Goal: Task Accomplishment & Management: Use online tool/utility

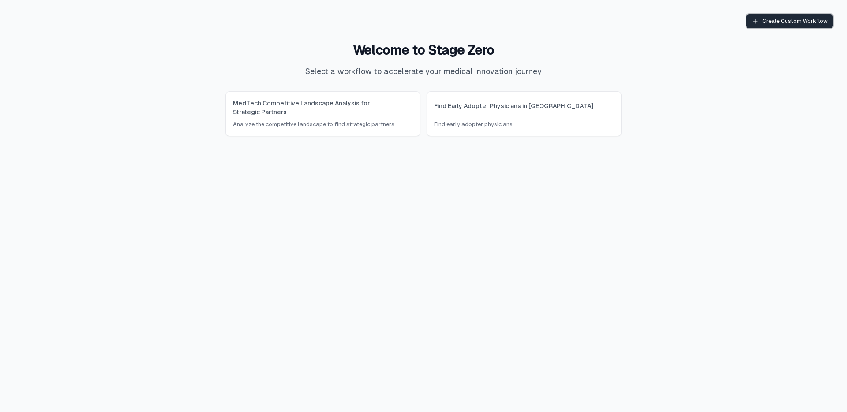
click at [789, 22] on div "Create Custom Workflow" at bounding box center [790, 21] width 76 height 7
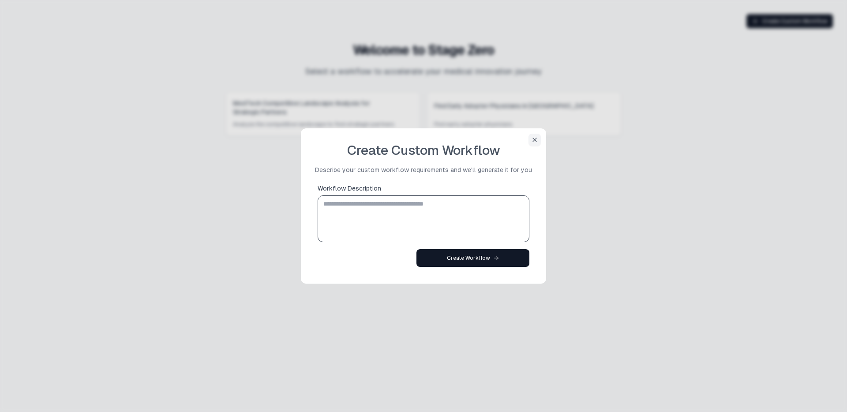
click at [416, 203] on textarea "Workflow Description" at bounding box center [424, 219] width 204 height 42
type textarea "**********"
click at [536, 138] on button "button" at bounding box center [534, 140] width 12 height 12
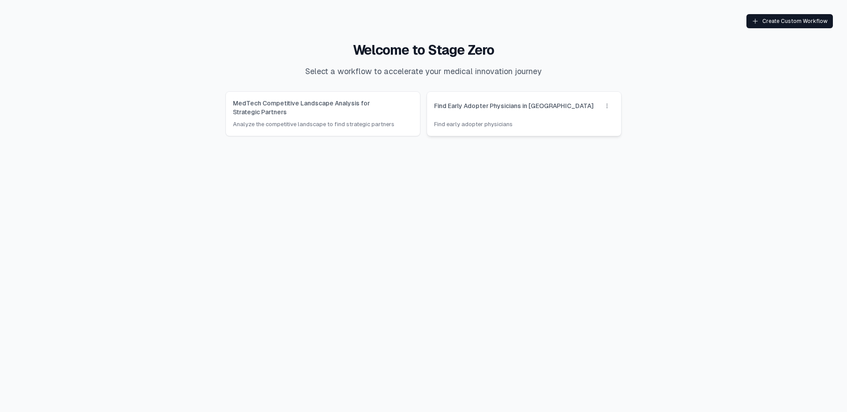
click at [521, 115] on link "Find Early Adopter Physicians in [GEOGRAPHIC_DATA] Find early adopter physicians" at bounding box center [524, 114] width 194 height 44
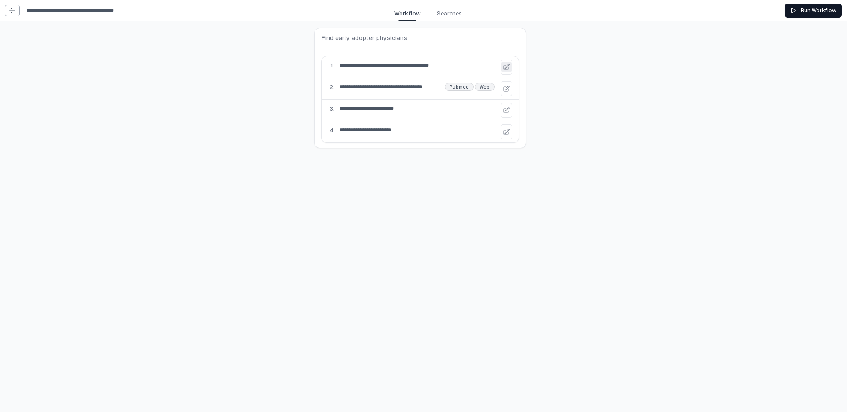
click at [505, 69] on icon at bounding box center [506, 67] width 7 height 7
click at [570, 70] on div "**********" at bounding box center [423, 88] width 847 height 134
click at [445, 10] on span "Searches" at bounding box center [449, 13] width 25 height 9
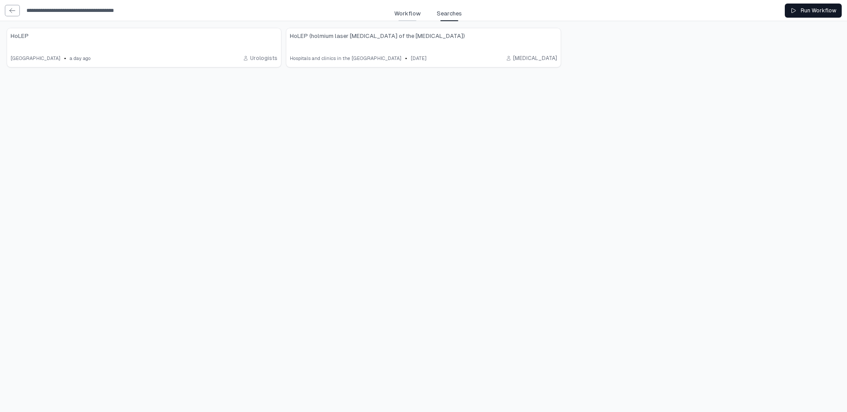
click at [407, 13] on span "Workflow" at bounding box center [407, 13] width 26 height 9
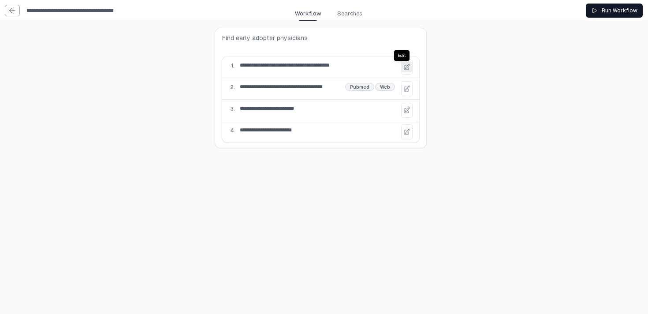
click at [407, 67] on icon at bounding box center [407, 67] width 7 height 7
click at [471, 83] on div "**********" at bounding box center [324, 88] width 648 height 134
click at [405, 89] on icon at bounding box center [407, 88] width 7 height 7
click at [404, 64] on icon at bounding box center [407, 67] width 7 height 7
click at [353, 12] on span "Searches" at bounding box center [349, 13] width 25 height 9
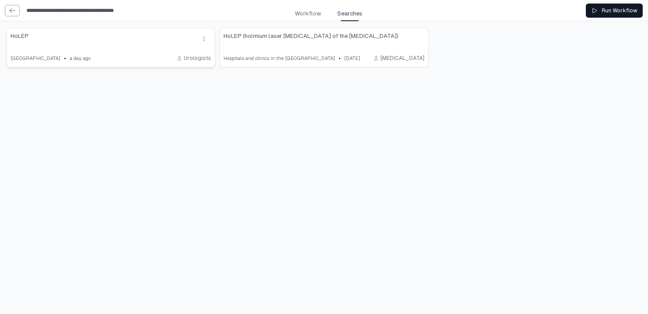
click at [124, 48] on link "HoLEP [GEOGRAPHIC_DATA] • a day ago Urologists" at bounding box center [111, 47] width 208 height 39
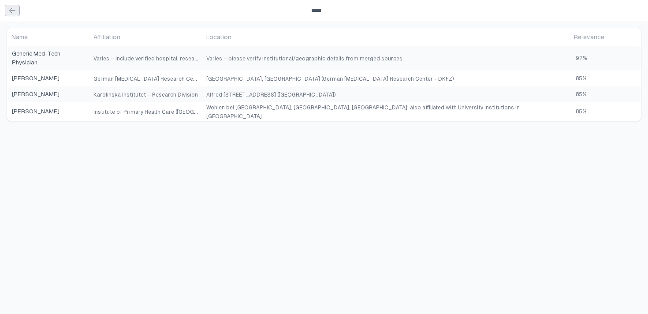
click at [7, 11] on link at bounding box center [12, 10] width 14 height 11
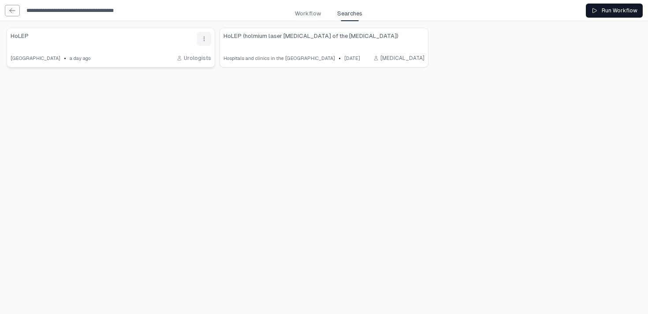
click at [205, 40] on icon "drop down button" at bounding box center [204, 38] width 7 height 7
click at [192, 52] on div "Delete" at bounding box center [169, 54] width 76 height 9
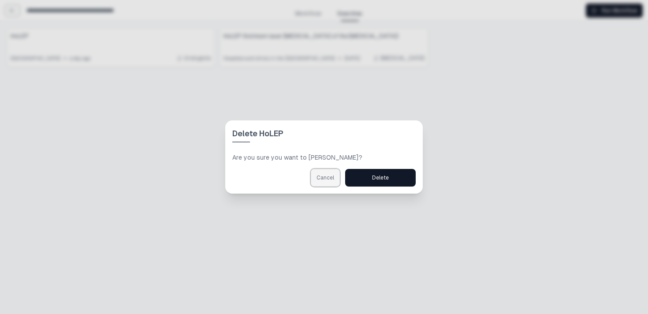
click at [324, 174] on button "Cancel" at bounding box center [325, 178] width 29 height 18
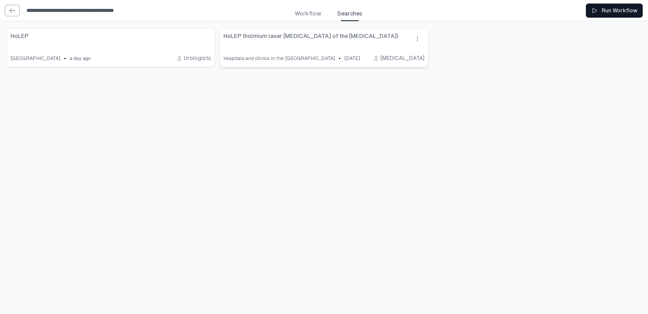
click at [336, 40] on span "HoLEP (holmium laser [MEDICAL_DATA] of the [MEDICAL_DATA])" at bounding box center [311, 39] width 175 height 14
click at [417, 41] on icon "drop down button" at bounding box center [417, 38] width 7 height 7
click at [402, 54] on div "Delete" at bounding box center [382, 54] width 76 height 9
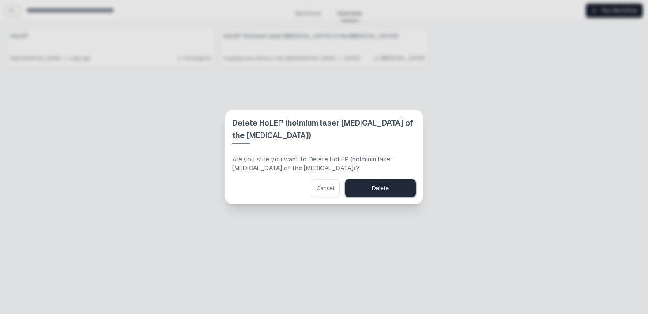
click at [383, 187] on div "Delete" at bounding box center [380, 188] width 17 height 7
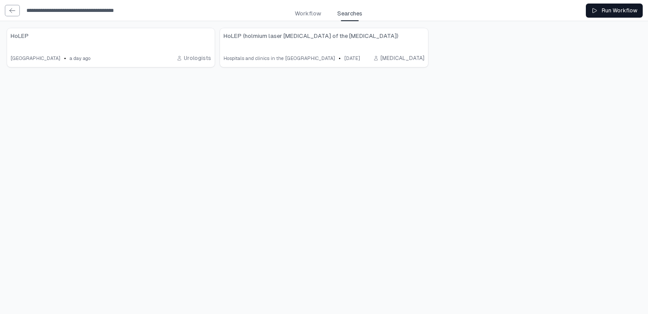
click at [14, 16] on div "**********" at bounding box center [324, 10] width 638 height 21
click at [9, 10] on icon at bounding box center [12, 10] width 7 height 7
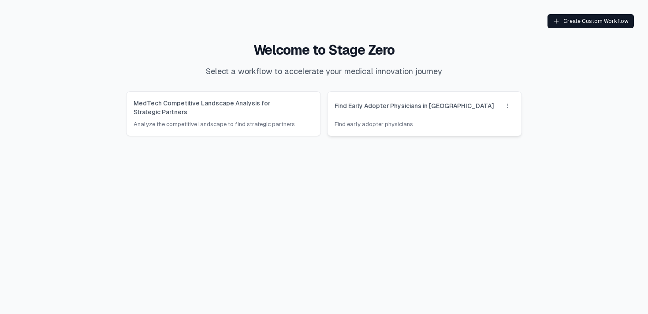
click at [424, 112] on div "Find Early Adopter Physicians in [GEOGRAPHIC_DATA]" at bounding box center [425, 106] width 180 height 14
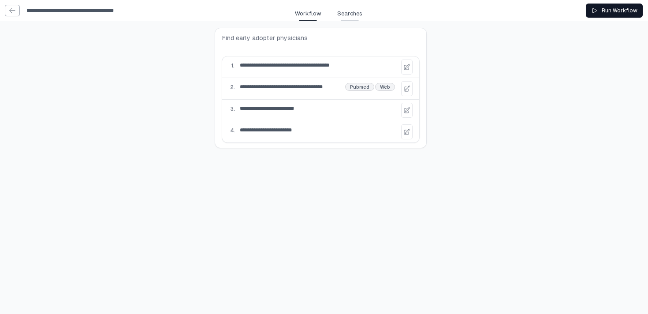
click at [347, 13] on span "Searches" at bounding box center [349, 13] width 25 height 9
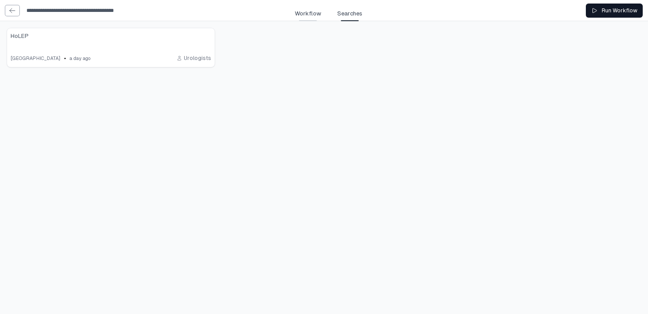
click at [311, 10] on span "Workflow" at bounding box center [308, 13] width 26 height 9
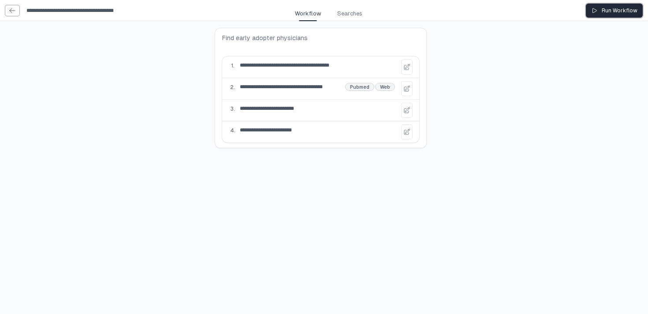
click at [610, 9] on div "Run Workflow" at bounding box center [614, 10] width 46 height 7
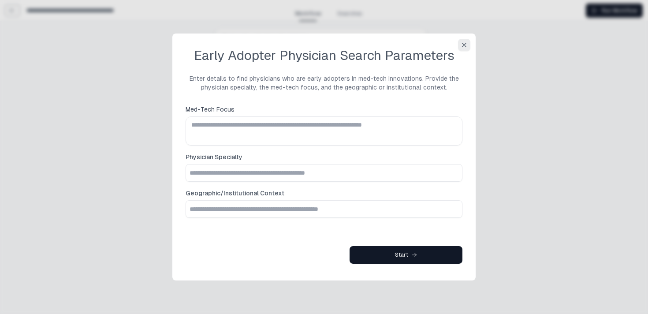
click at [469, 49] on button "button" at bounding box center [464, 45] width 12 height 12
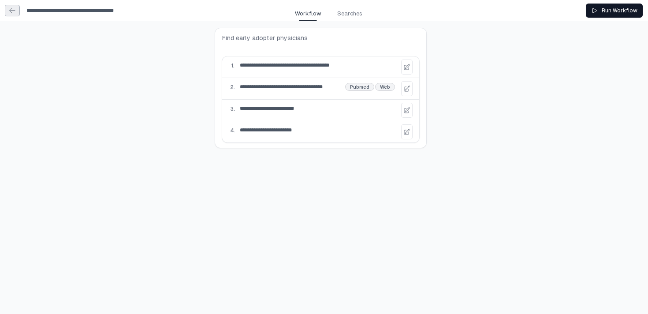
click at [15, 11] on icon at bounding box center [12, 10] width 7 height 7
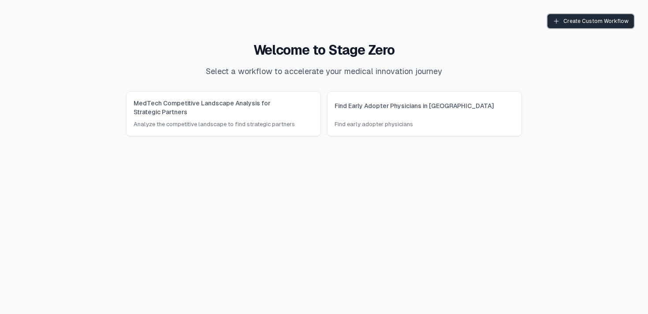
click at [595, 16] on button "Create Custom Workflow" at bounding box center [591, 21] width 86 height 14
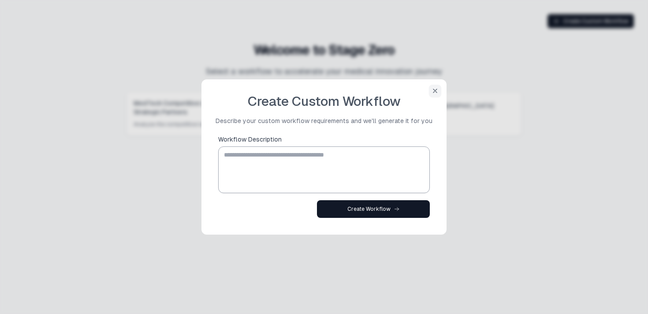
click at [333, 159] on textarea "Workflow Description" at bounding box center [324, 170] width 204 height 42
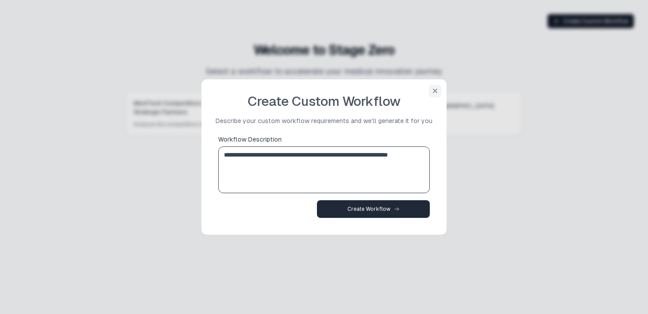
type textarea "**********"
click at [377, 207] on div "Create Workflow" at bounding box center [374, 209] width 52 height 7
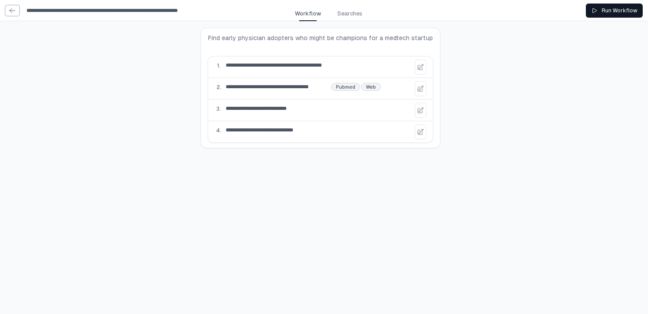
click at [495, 89] on div "**********" at bounding box center [324, 88] width 648 height 134
click at [357, 15] on span "Searches" at bounding box center [349, 13] width 25 height 9
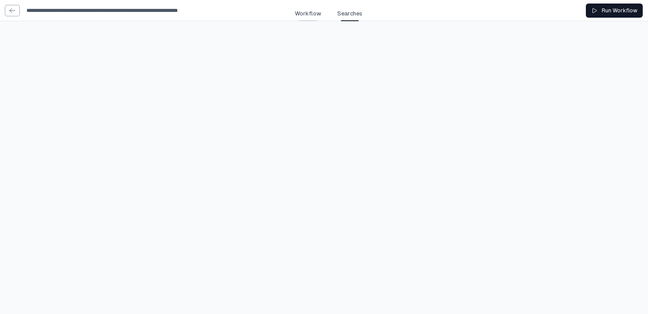
click at [305, 12] on span "Workflow" at bounding box center [308, 13] width 26 height 9
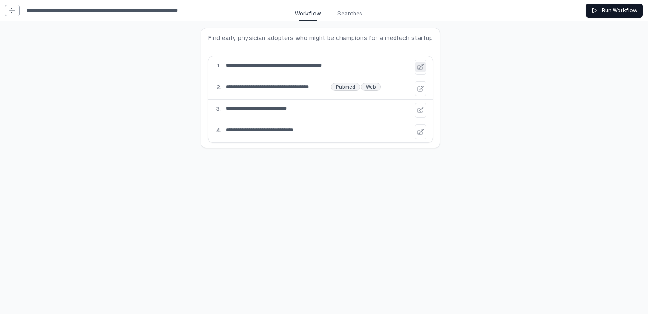
click at [417, 68] on icon at bounding box center [420, 67] width 7 height 7
click at [332, 65] on input "**********" at bounding box center [285, 65] width 126 height 11
click at [146, 49] on div "**********" at bounding box center [324, 88] width 648 height 134
click at [600, 11] on div "Run Workflow" at bounding box center [614, 10] width 46 height 7
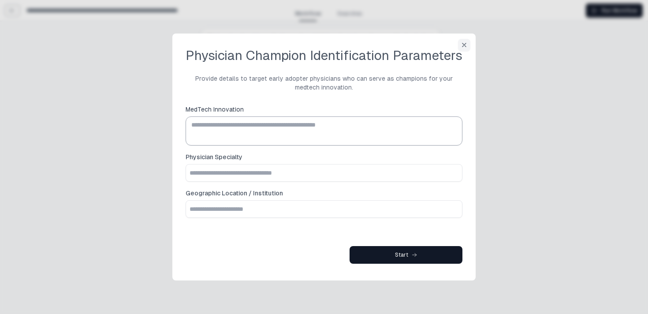
click at [359, 131] on textarea "MedTech Innovation" at bounding box center [324, 131] width 269 height 25
type textarea "**********"
type input "**********"
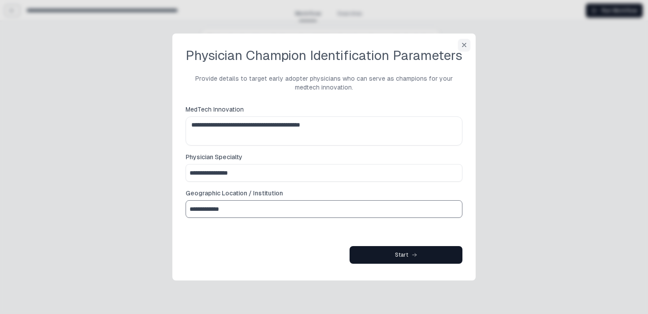
type input "**********"
click at [328, 247] on div "Start" at bounding box center [324, 255] width 277 height 18
click at [392, 257] on button "Start" at bounding box center [406, 255] width 113 height 18
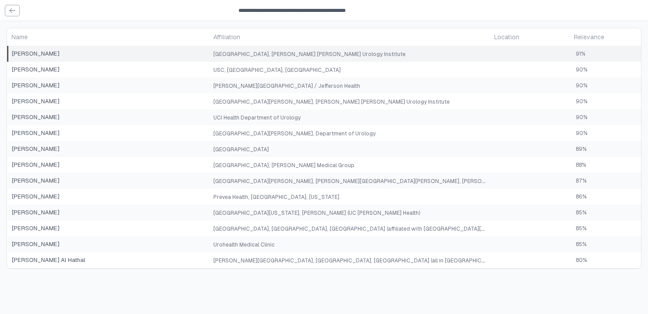
click at [268, 59] on td "University of Miami, Desai Sethi Urology Institute" at bounding box center [350, 54] width 281 height 16
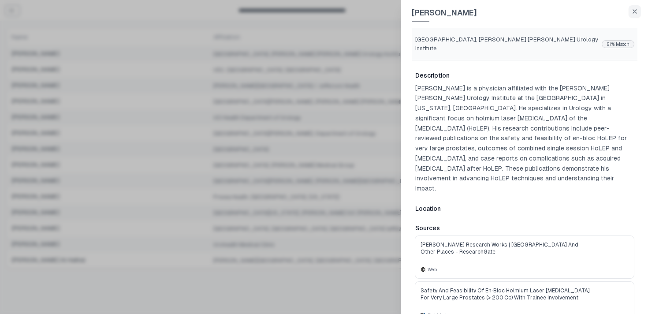
click at [257, 72] on div at bounding box center [324, 157] width 648 height 314
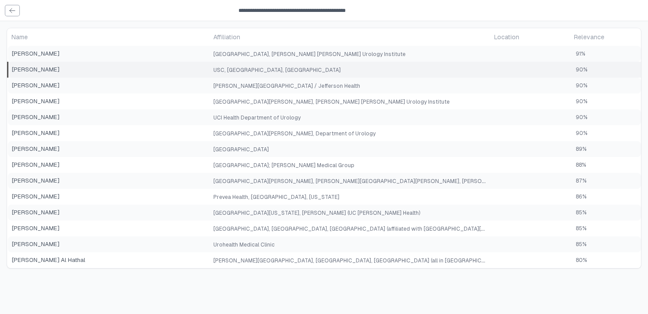
click at [254, 72] on span "USC, Los Angeles, CA" at bounding box center [276, 70] width 127 height 6
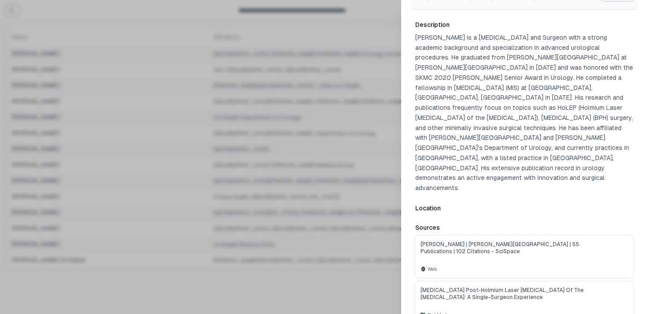
scroll to position [42, 0]
click at [292, 75] on div at bounding box center [324, 157] width 648 height 314
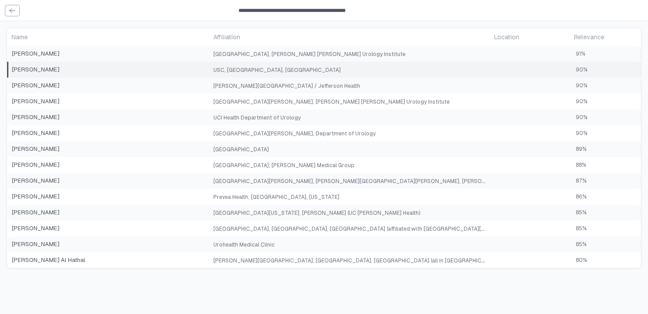
click at [283, 67] on td "USC, Los Angeles, CA" at bounding box center [350, 70] width 281 height 16
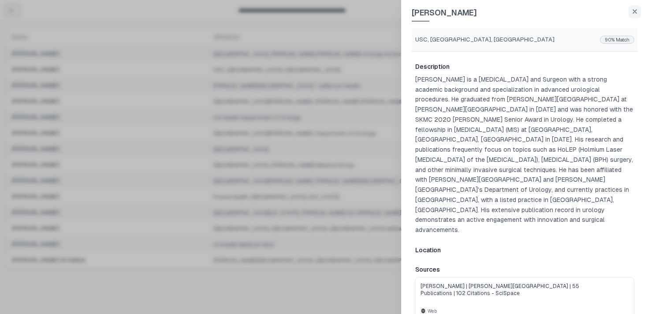
scroll to position [42, 0]
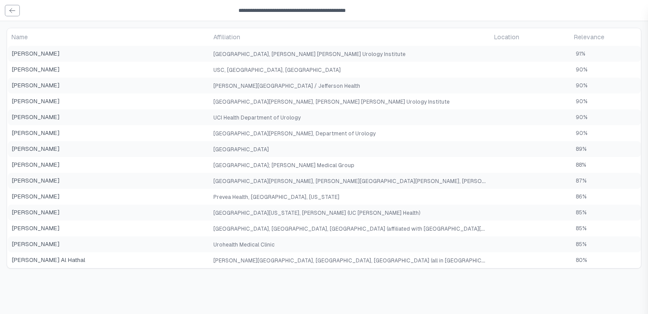
click at [303, 95] on div at bounding box center [324, 157] width 648 height 314
click at [311, 88] on span "Thomas Jefferson University / Jefferson Health" at bounding box center [286, 86] width 147 height 6
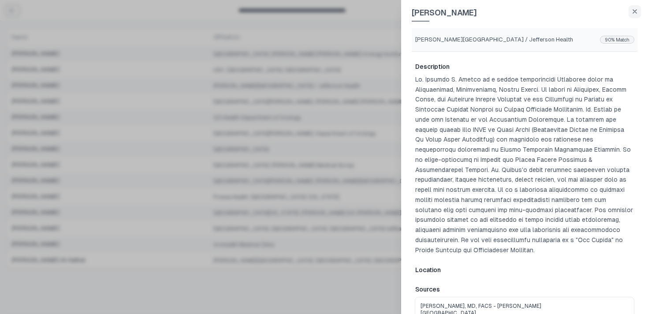
scroll to position [65, 0]
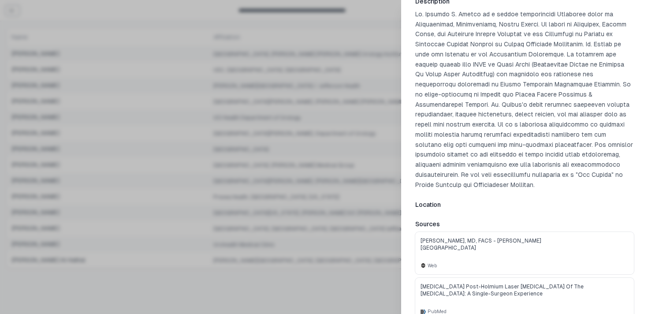
click at [333, 109] on div at bounding box center [324, 157] width 648 height 314
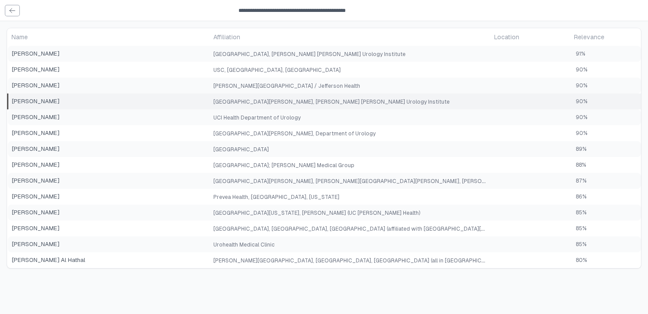
click at [327, 105] on td "University of Miami Miller School of Medicine, Desai Sethi Urology Institute" at bounding box center [350, 102] width 281 height 16
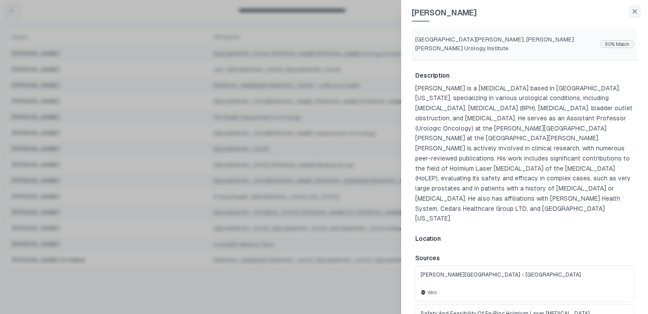
scroll to position [24, 0]
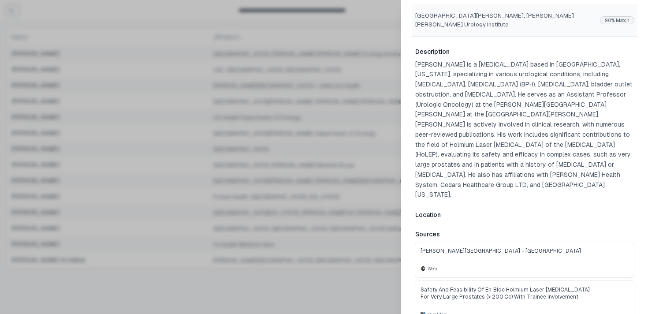
click at [310, 127] on div at bounding box center [324, 157] width 648 height 314
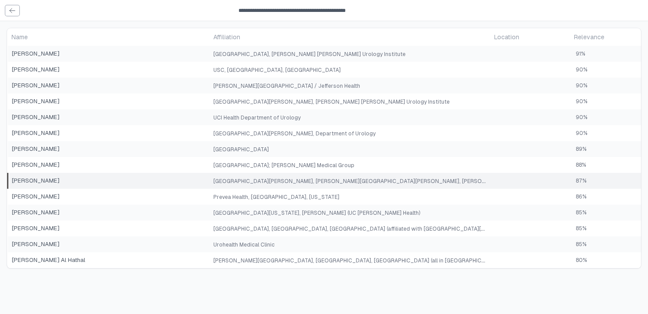
click at [329, 188] on td "University of Miami Miller School of Medicine, Desai Sethi Urology Institute, J…" at bounding box center [350, 181] width 281 height 16
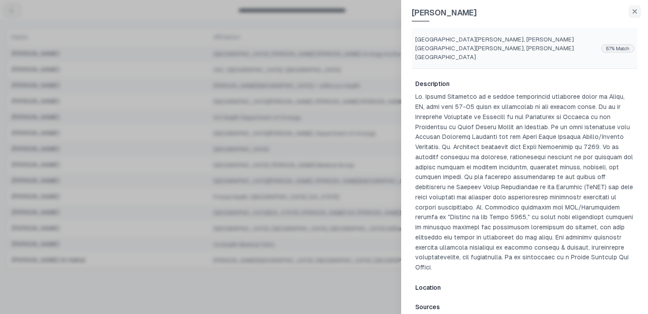
scroll to position [81, 0]
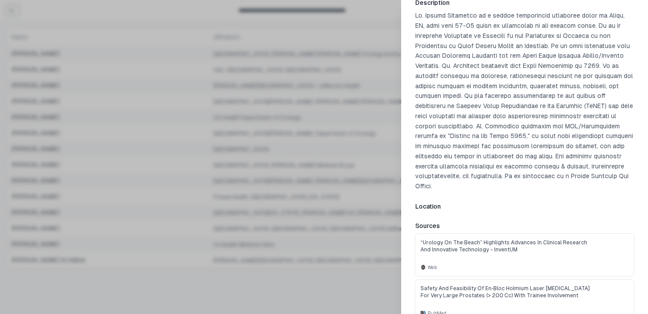
click at [340, 146] on div at bounding box center [324, 157] width 648 height 314
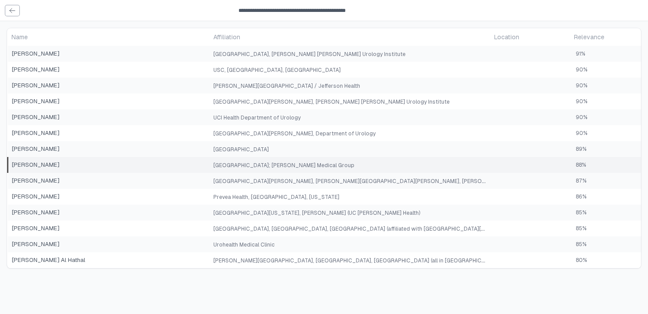
click at [343, 163] on td "Boulder Medical Center; Lovelace Medical Group" at bounding box center [350, 165] width 281 height 16
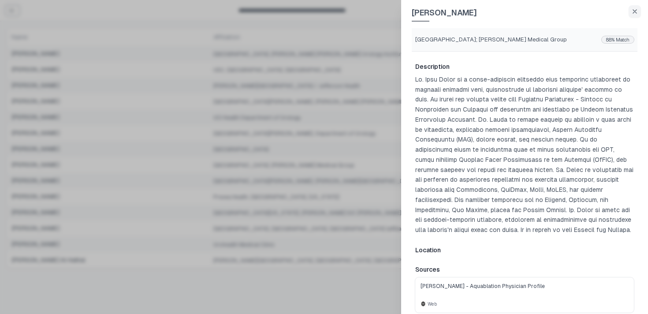
scroll to position [55, 0]
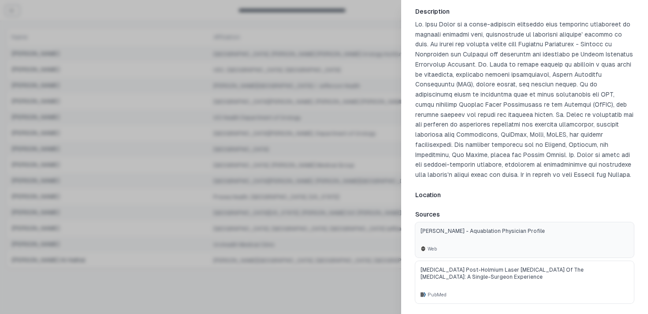
click at [491, 236] on link "Dr. Tomy Perez - Aquablation Physician Profile Web" at bounding box center [524, 239] width 219 height 35
click at [355, 152] on div at bounding box center [324, 157] width 648 height 314
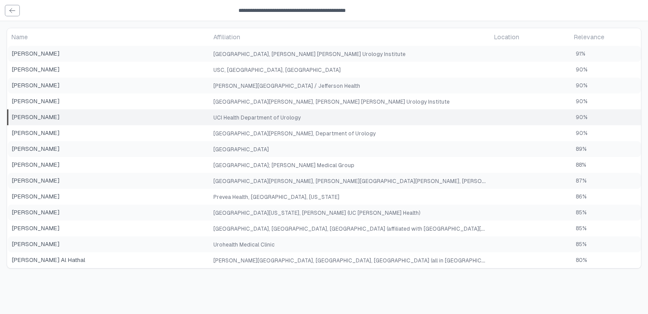
click at [323, 121] on td "UCI Health Department of Urology" at bounding box center [350, 117] width 281 height 16
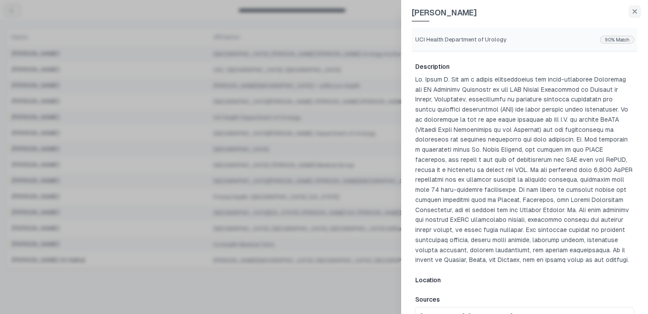
scroll to position [92, 0]
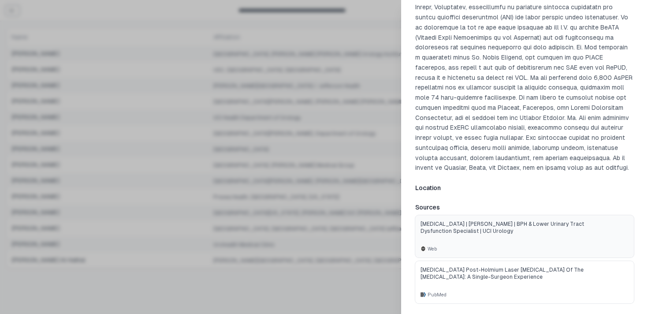
click at [513, 235] on link "Urologist | Dr. Akhil K. Das | BPH & Lower Urinary Tract Dysfunction Specialist…" at bounding box center [524, 236] width 219 height 42
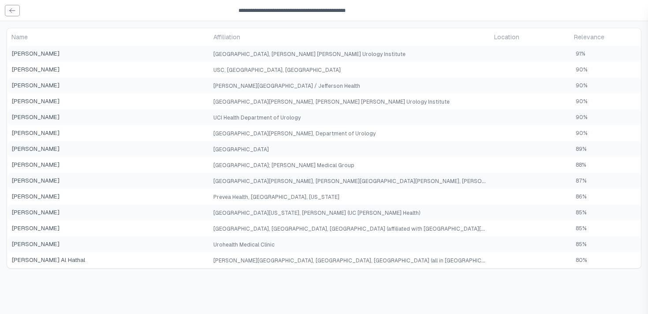
click at [314, 170] on div at bounding box center [324, 157] width 648 height 314
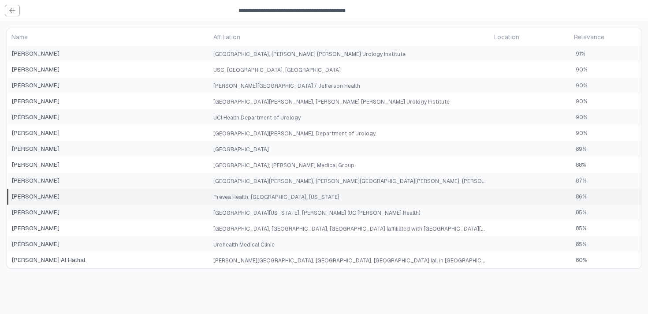
click at [320, 204] on td "Prevea Health, Green Bay, Wisconsin" at bounding box center [350, 197] width 281 height 16
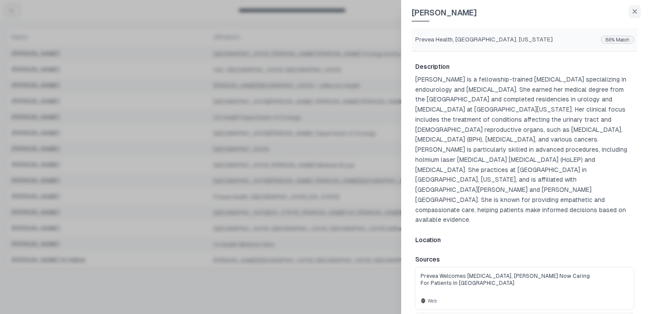
scroll to position [32, 0]
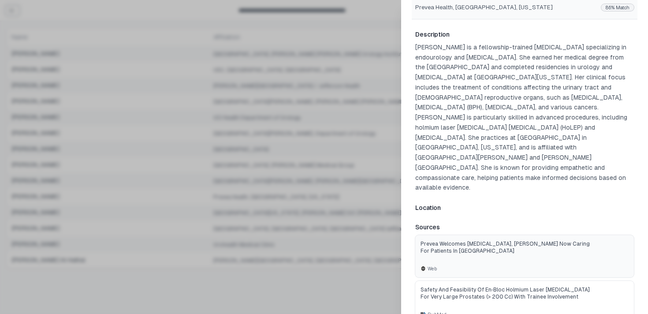
click at [480, 240] on span "Prevea welcomes urologist, Dr. Diana Lopategui Now caring for patients in Green…" at bounding box center [505, 247] width 169 height 14
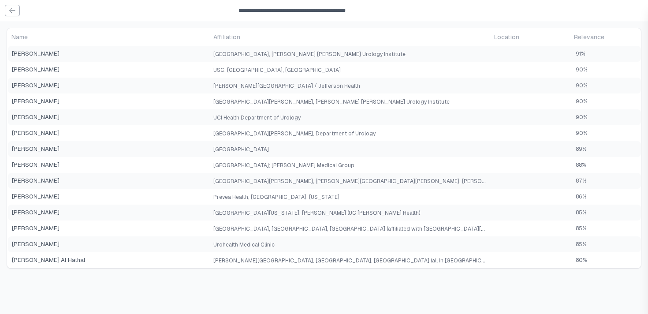
click at [311, 138] on div at bounding box center [324, 157] width 648 height 314
click at [294, 215] on span "University of California, Davis (UC Davis Health)" at bounding box center [316, 213] width 207 height 6
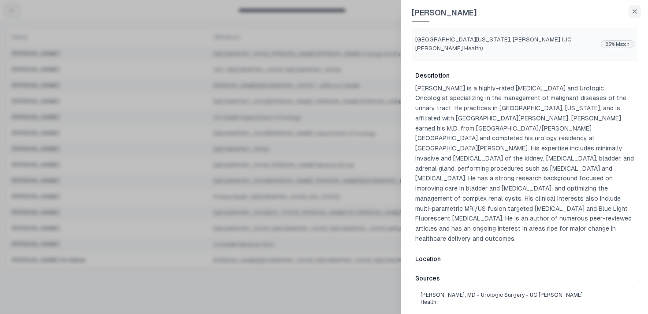
scroll to position [35, 0]
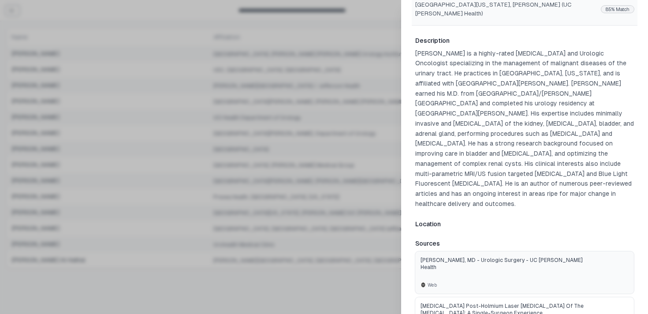
click at [479, 257] on span "Thenappan Chandrasekar, MD - Urologic Surgery - UC Davis Health" at bounding box center [505, 264] width 169 height 14
click at [314, 180] on div at bounding box center [324, 157] width 648 height 314
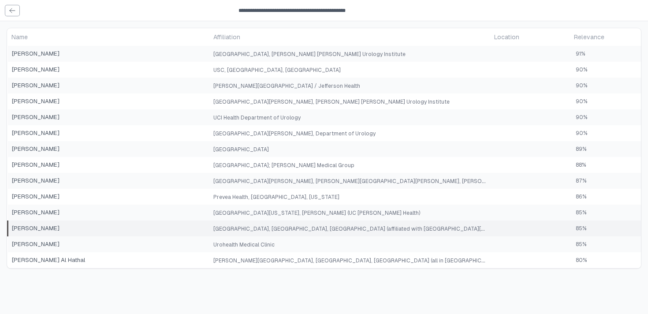
click at [328, 226] on span "Careggi University Hospital, Florence, Italy (affiliated with University of Ill…" at bounding box center [420, 228] width 414 height 7
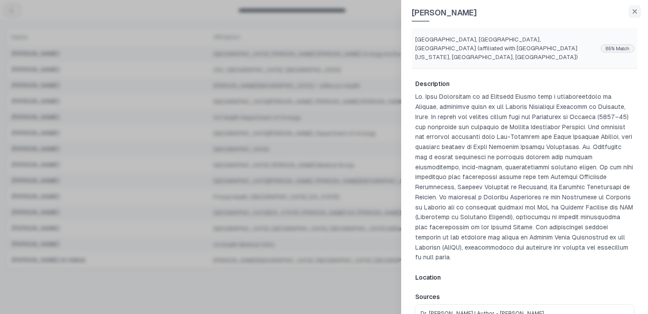
scroll to position [64, 0]
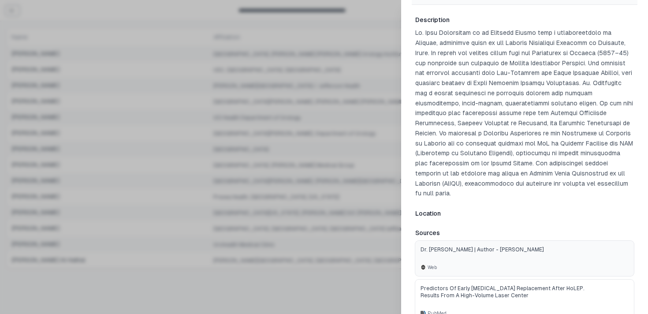
click at [498, 244] on link "Dr. Luca Lambertini | Author - SciProfiles Web" at bounding box center [524, 258] width 219 height 35
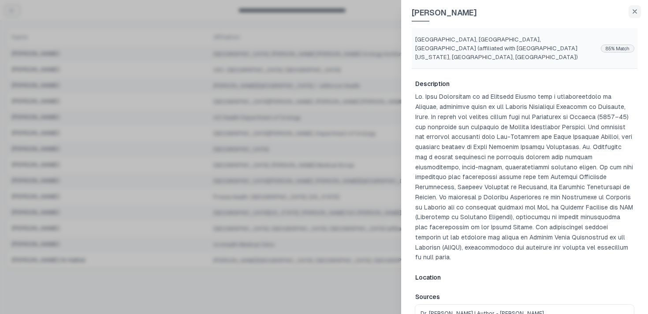
click at [167, 153] on div at bounding box center [324, 157] width 648 height 314
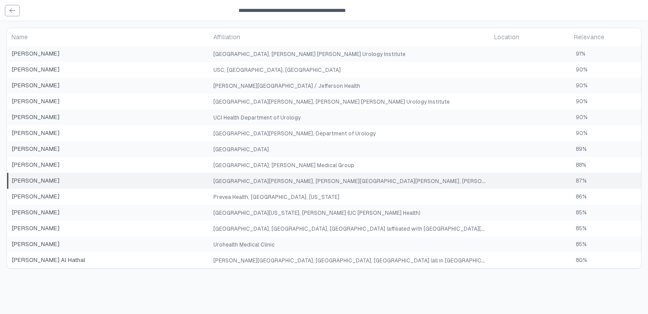
click at [157, 183] on span "Robert Marcovich" at bounding box center [109, 180] width 195 height 9
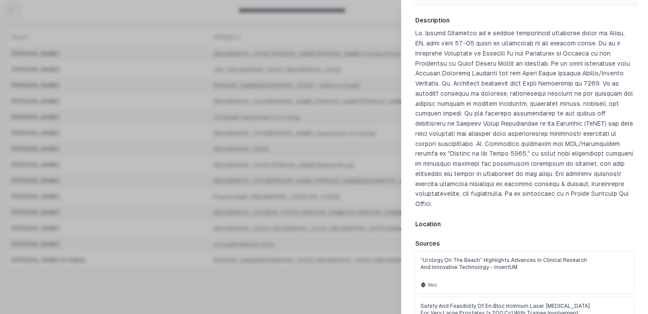
scroll to position [81, 0]
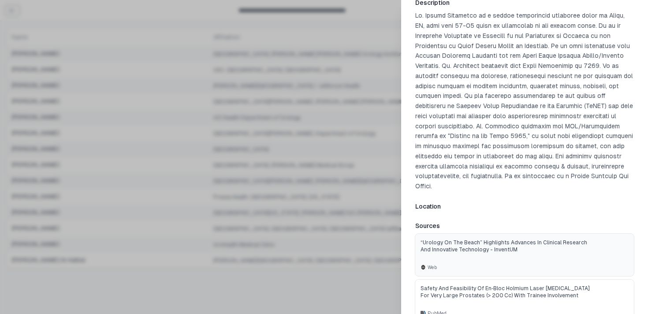
click at [483, 235] on link "“Urology on the Beach” Highlights Advances in Clinical Research and Innovative …" at bounding box center [524, 255] width 219 height 42
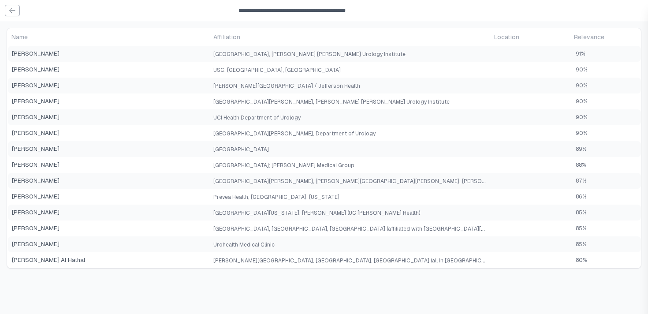
click at [321, 168] on div at bounding box center [324, 157] width 648 height 314
click at [318, 245] on td "Urohealth Medical Clinic" at bounding box center [350, 244] width 281 height 16
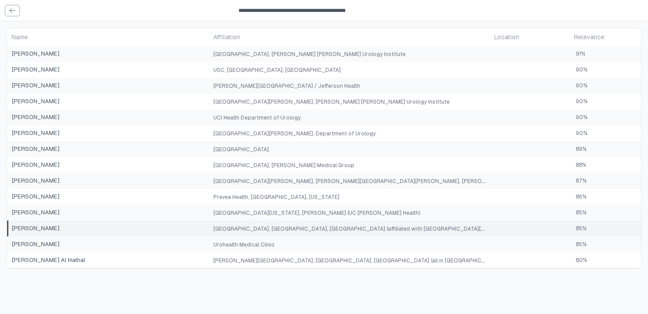
click at [172, 227] on span "Luca Lambertini" at bounding box center [109, 228] width 195 height 9
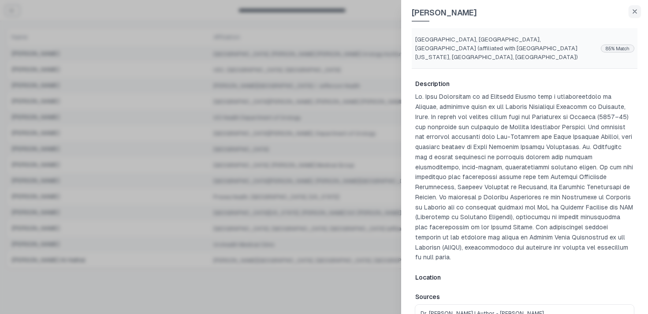
scroll to position [64, 0]
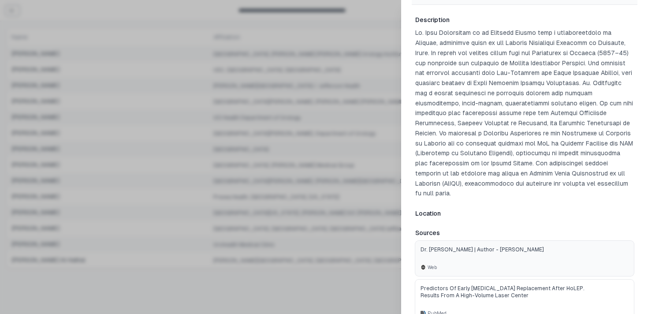
click at [485, 241] on link "Dr. Luca Lambertini | Author - SciProfiles Web" at bounding box center [524, 258] width 219 height 35
click at [202, 84] on div at bounding box center [324, 157] width 648 height 314
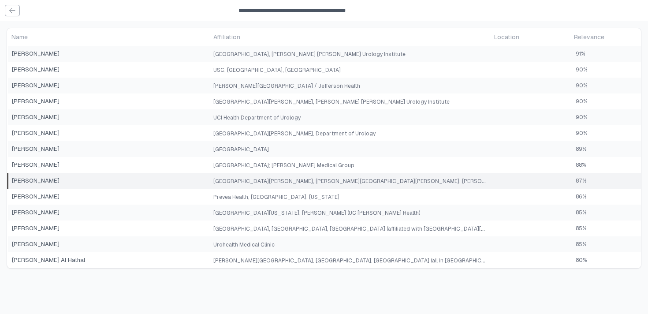
click at [335, 176] on td "University of Miami Miller School of Medicine, Desai Sethi Urology Institute, J…" at bounding box center [350, 181] width 281 height 16
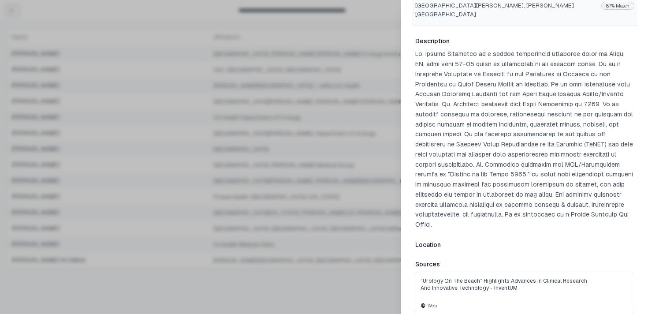
scroll to position [81, 0]
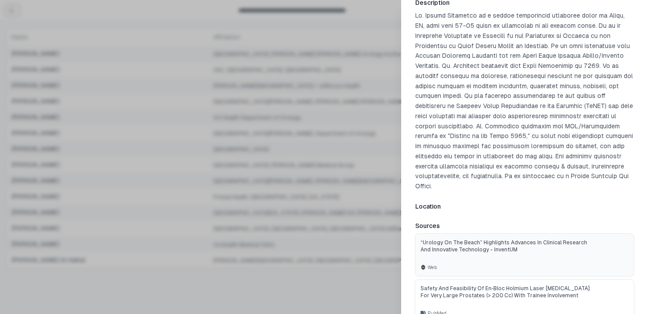
click at [533, 239] on span "“Urology on the Beach” Highlights Advances in Clinical Research and Innovative …" at bounding box center [505, 246] width 169 height 14
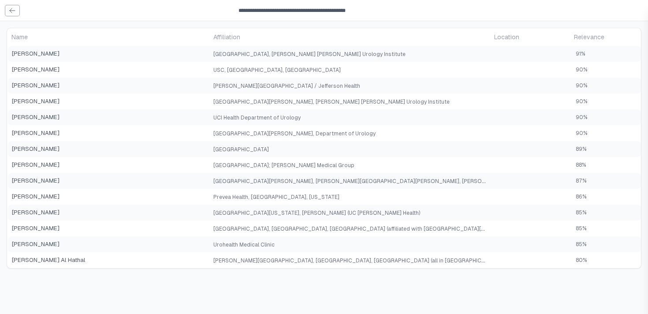
click at [210, 100] on div at bounding box center [324, 157] width 648 height 314
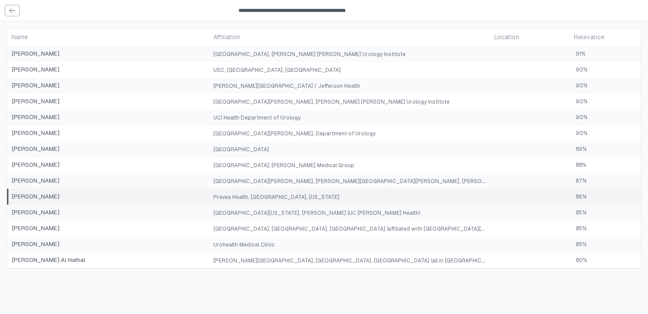
click at [308, 197] on td "Prevea Health, Green Bay, Wisconsin" at bounding box center [350, 197] width 281 height 16
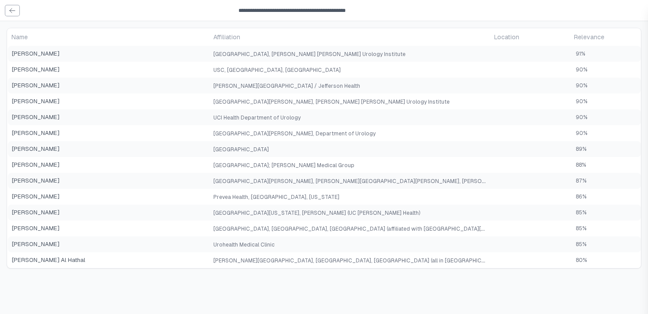
click at [308, 196] on div at bounding box center [324, 157] width 648 height 314
click at [312, 146] on td "University of Miami" at bounding box center [350, 149] width 281 height 16
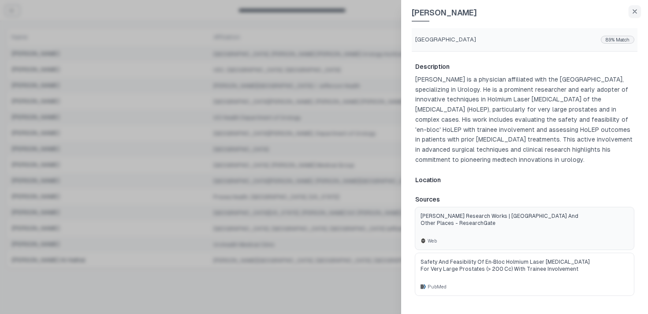
click at [492, 233] on link "Jean C. Daher's research works | University of Miami and other places - Researc…" at bounding box center [524, 228] width 219 height 42
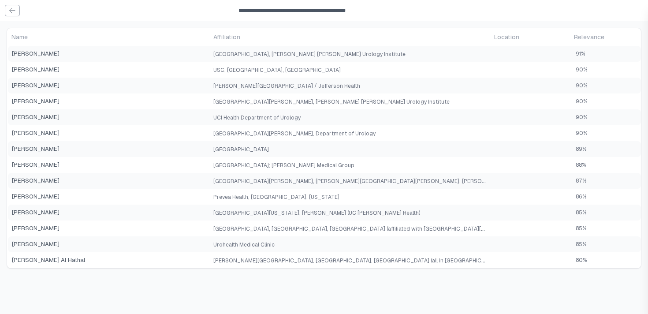
click at [259, 87] on div at bounding box center [324, 157] width 648 height 314
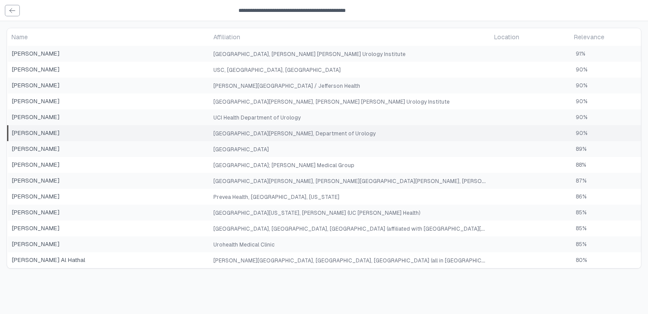
click at [273, 135] on span "Northwestern University Feinberg School of Medicine, Department of Urology" at bounding box center [294, 134] width 162 height 6
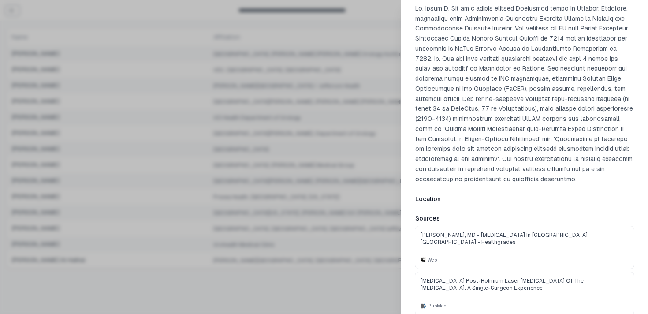
scroll to position [84, 0]
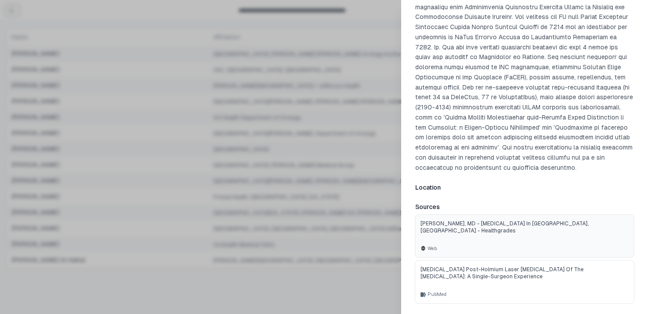
click at [465, 242] on link "Dr. Jenny Guo, MD - Urologist in Chicago, IL - Healthgrades Web" at bounding box center [524, 236] width 219 height 42
click at [373, 80] on div at bounding box center [324, 157] width 648 height 314
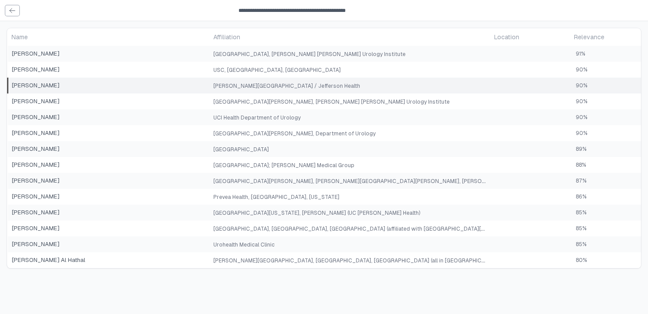
click at [312, 89] on td "Thomas Jefferson University / Jefferson Health" at bounding box center [350, 86] width 281 height 16
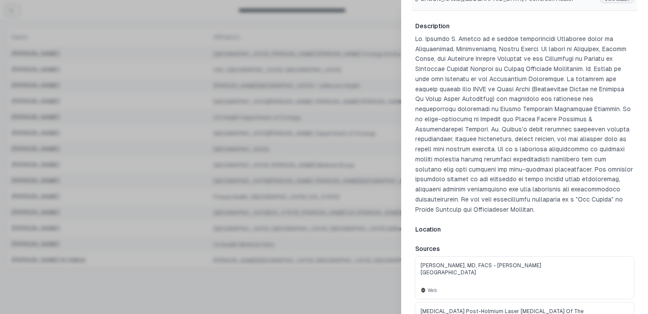
scroll to position [42, 0]
click at [473, 262] on link "Patrick J. Shenot, MD, FACS - Thomas Jefferson University Web" at bounding box center [524, 276] width 219 height 42
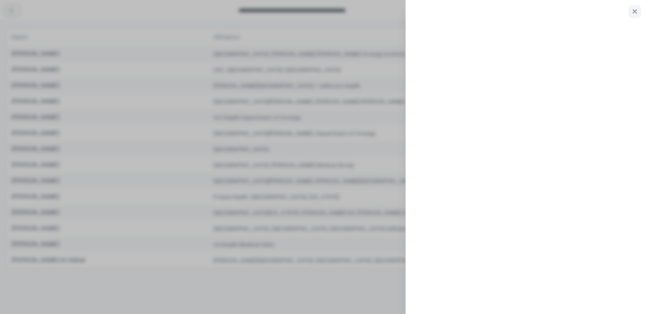
click at [203, 157] on div at bounding box center [324, 157] width 648 height 314
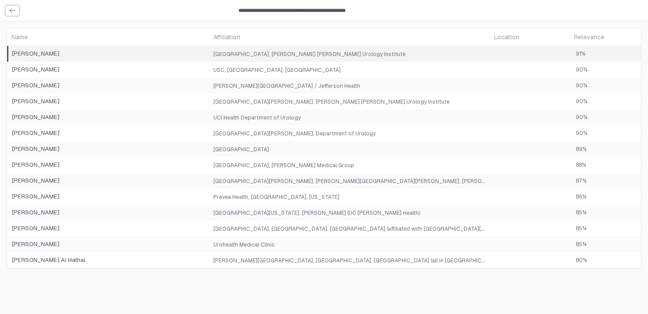
click at [174, 51] on span "Ryan Chen" at bounding box center [109, 53] width 195 height 9
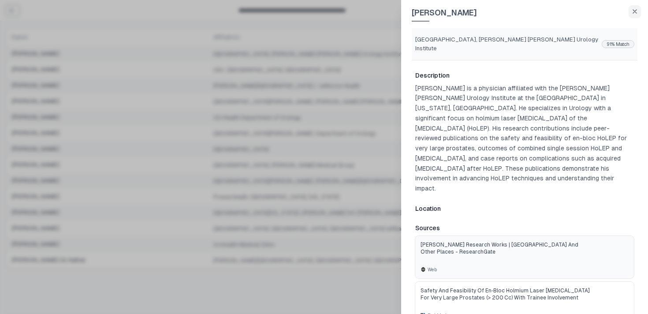
click at [486, 236] on link "Ryan Chen's research works | University of Miami and other places - ResearchGat…" at bounding box center [524, 257] width 219 height 42
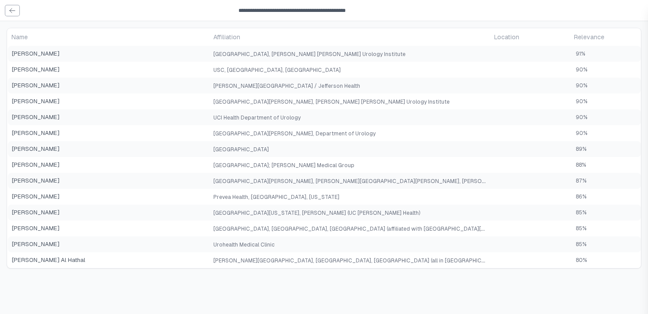
click at [187, 113] on div at bounding box center [324, 157] width 648 height 314
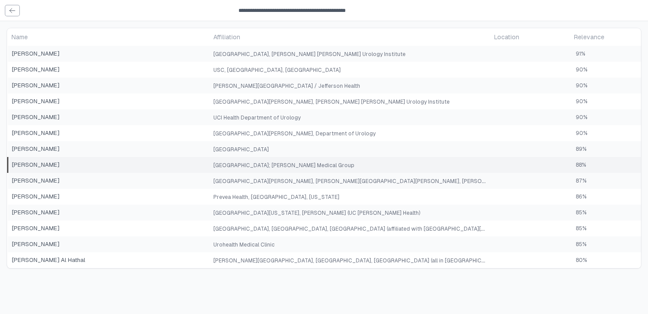
click at [191, 167] on span "Tomy Perez" at bounding box center [109, 165] width 195 height 9
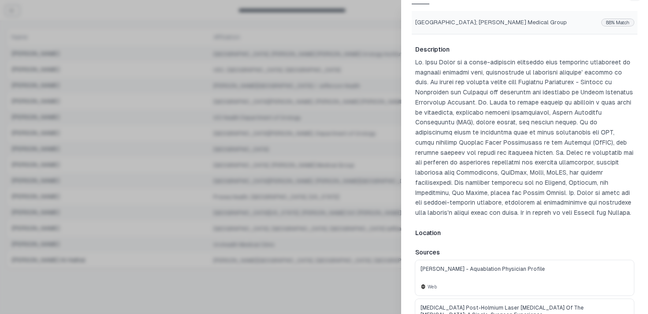
scroll to position [47, 0]
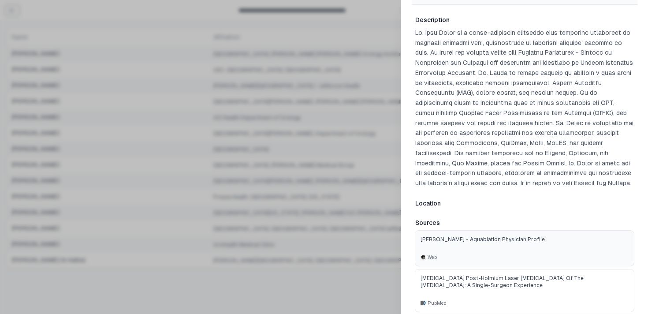
click at [493, 253] on link "Dr. Tomy Perez - Aquablation Physician Profile Web" at bounding box center [524, 248] width 219 height 35
click at [338, 60] on div at bounding box center [324, 157] width 648 height 314
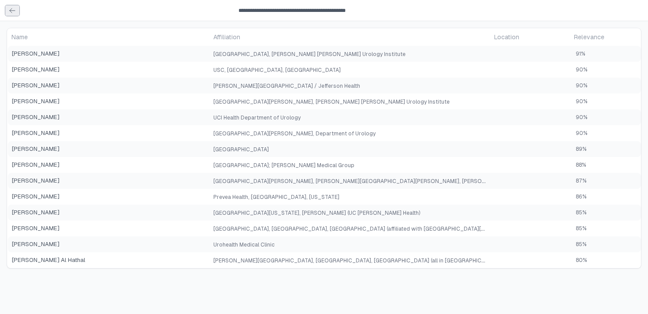
click at [8, 10] on link at bounding box center [12, 10] width 14 height 11
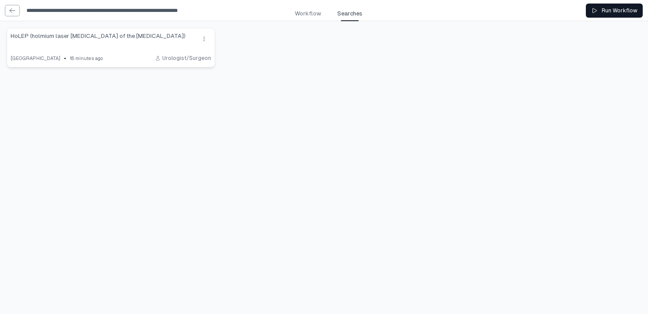
click at [104, 36] on span "HoLEP (holmium laser [MEDICAL_DATA] of the [MEDICAL_DATA])" at bounding box center [98, 39] width 175 height 14
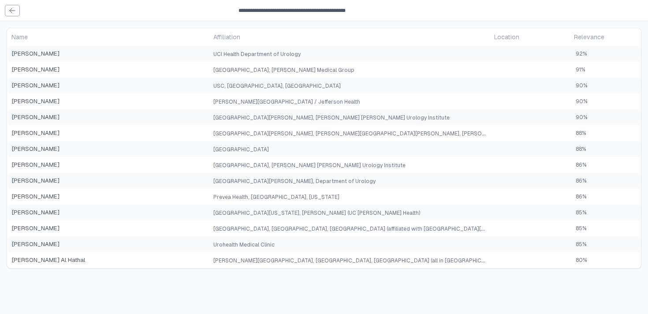
click at [7, 17] on div "**********" at bounding box center [312, 10] width 615 height 21
click at [12, 11] on icon at bounding box center [12, 10] width 7 height 7
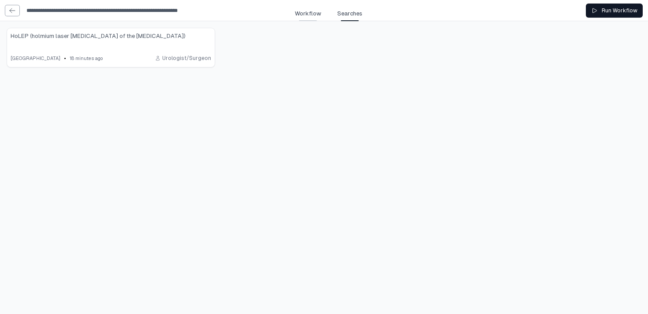
click at [307, 14] on span "Workflow" at bounding box center [308, 13] width 26 height 9
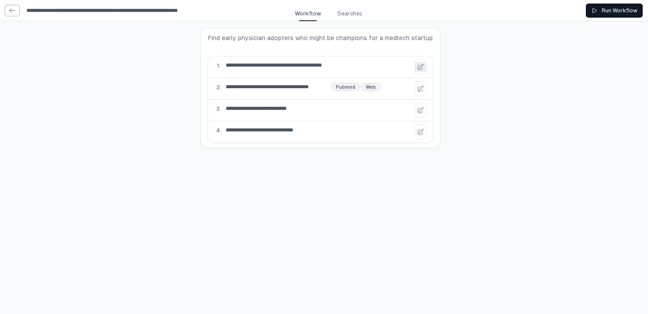
click at [420, 68] on icon at bounding box center [420, 67] width 7 height 7
click at [464, 70] on div "**********" at bounding box center [324, 88] width 648 height 134
click at [14, 11] on icon at bounding box center [12, 10] width 7 height 7
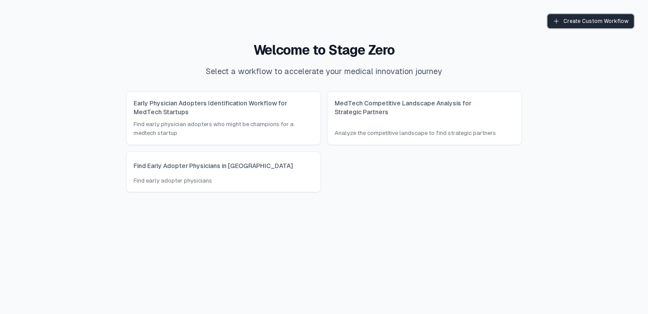
click at [597, 23] on div "Create Custom Workflow" at bounding box center [591, 21] width 76 height 7
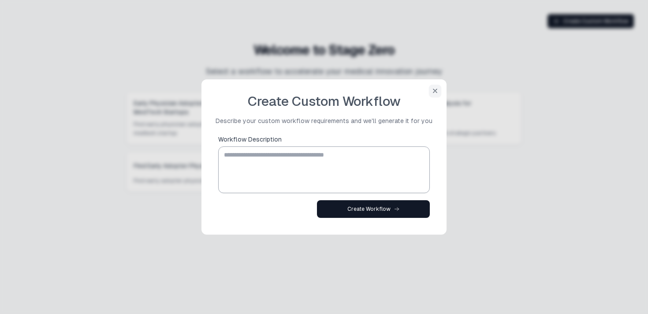
click at [359, 162] on textarea "Workflow Description" at bounding box center [324, 170] width 204 height 42
type textarea "*"
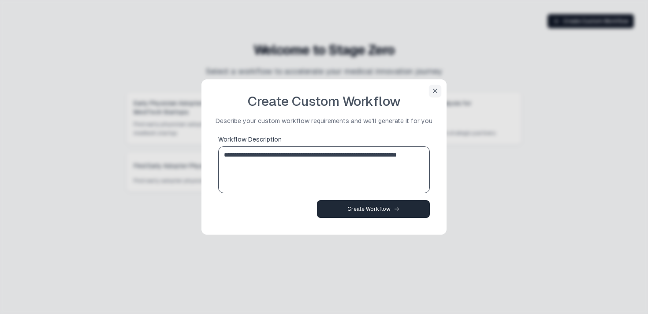
type textarea "**********"
click at [354, 209] on div "Create Workflow" at bounding box center [374, 209] width 52 height 7
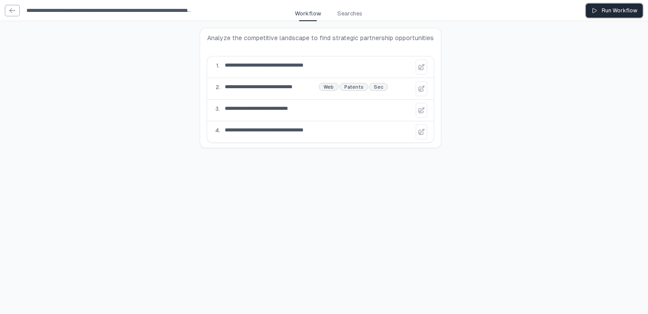
click at [623, 11] on div "Run Workflow" at bounding box center [614, 10] width 46 height 7
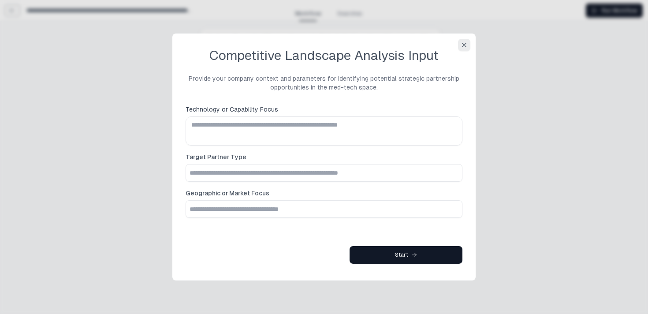
click at [460, 42] on button "button" at bounding box center [464, 45] width 12 height 12
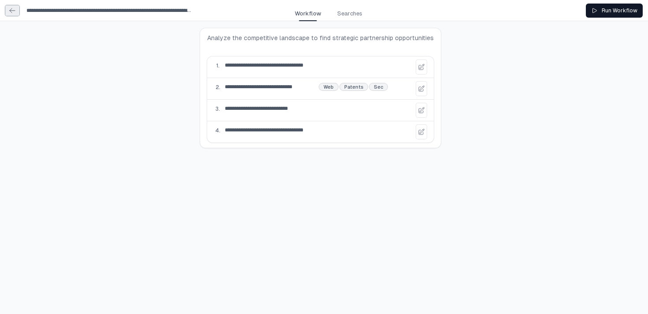
click at [13, 12] on icon at bounding box center [12, 10] width 7 height 7
